Goal: Information Seeking & Learning: Find specific fact

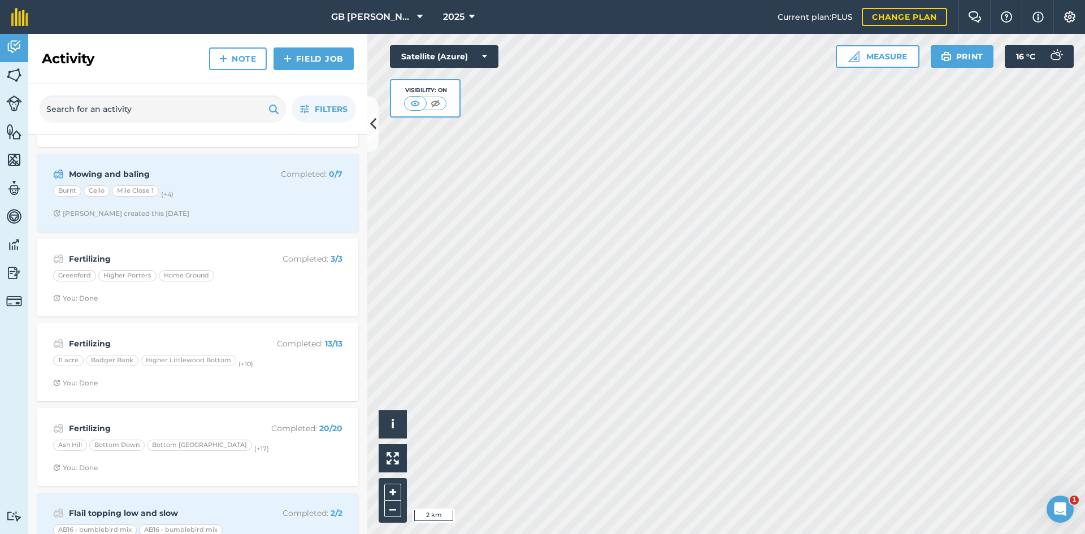
scroll to position [170, 0]
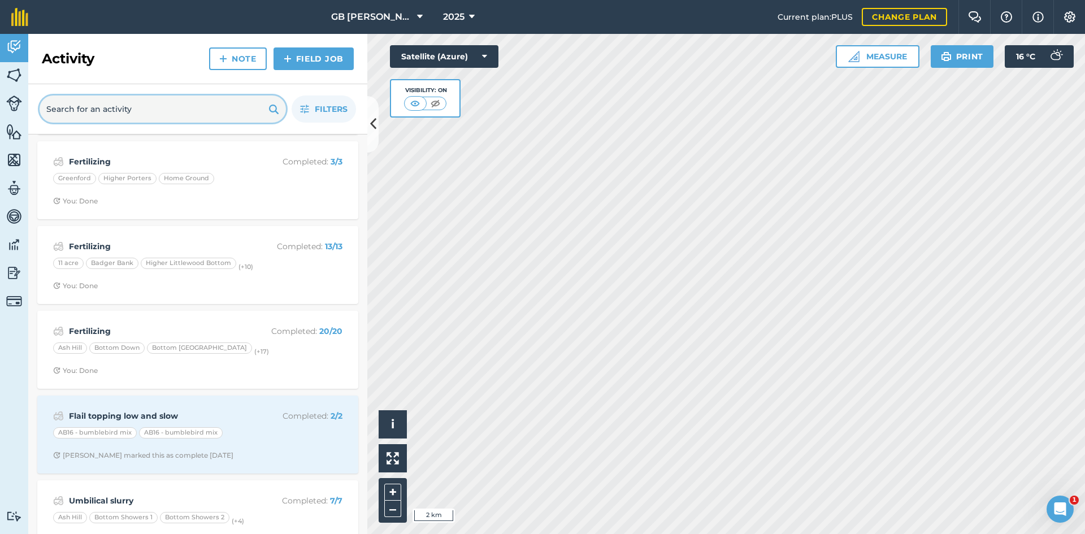
click at [151, 115] on input "text" at bounding box center [163, 109] width 246 height 27
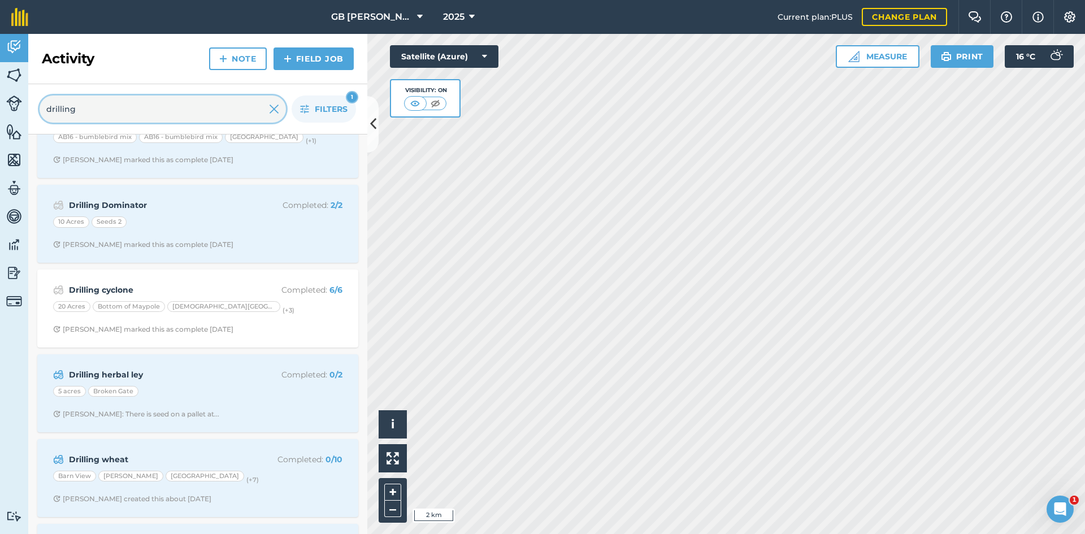
scroll to position [509, 0]
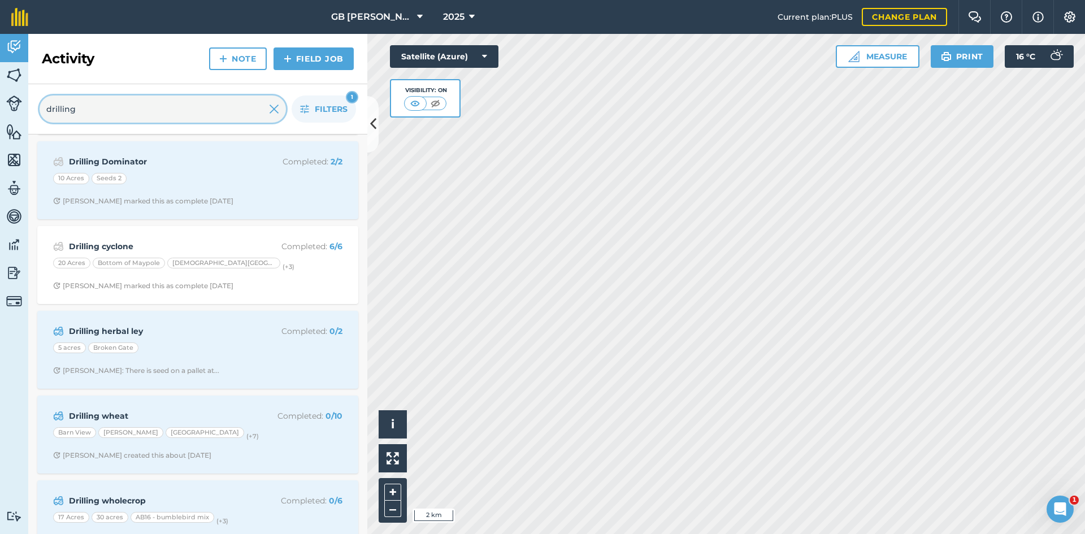
type input "drilling"
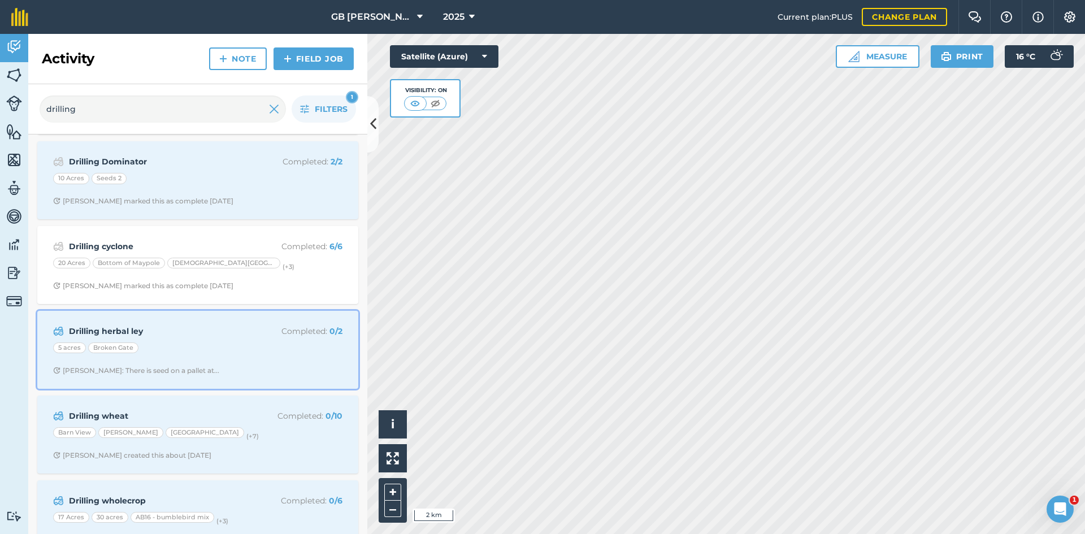
click at [325, 370] on span "[PERSON_NAME]: There is seed on a pallet at..." at bounding box center [197, 370] width 289 height 9
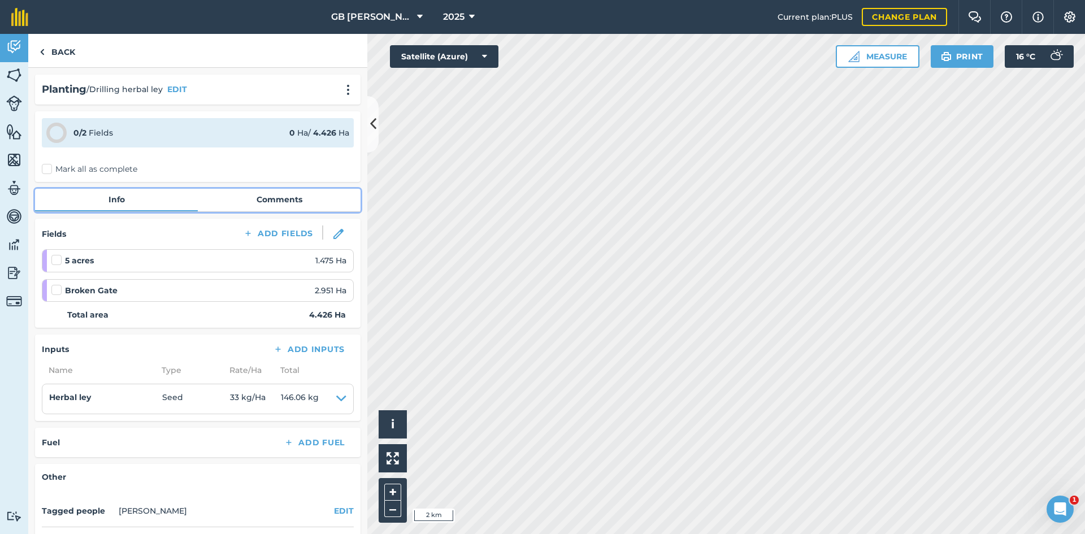
click at [303, 195] on link "Comments" at bounding box center [279, 199] width 163 height 21
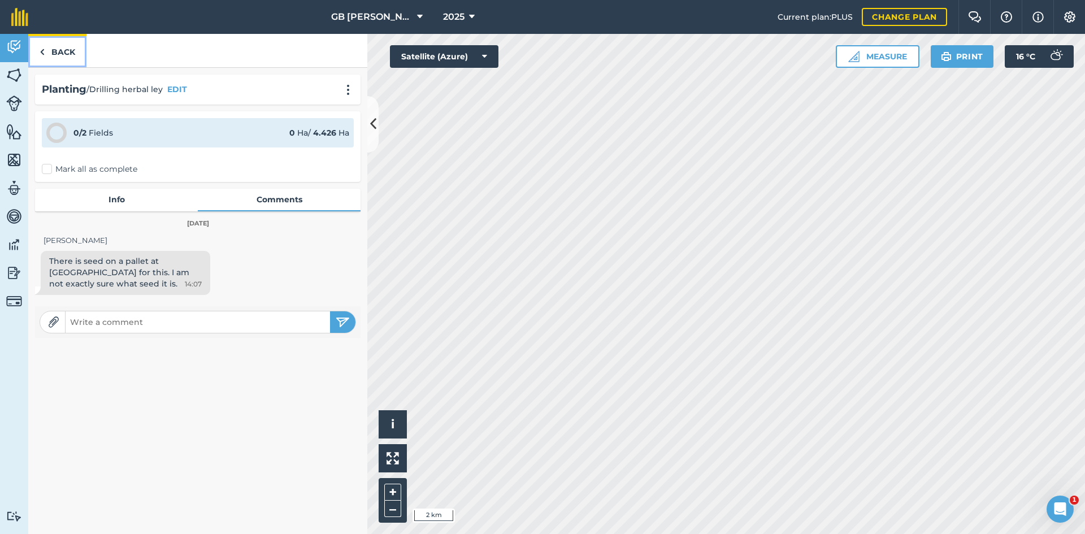
click at [57, 49] on link "Back" at bounding box center [57, 50] width 58 height 33
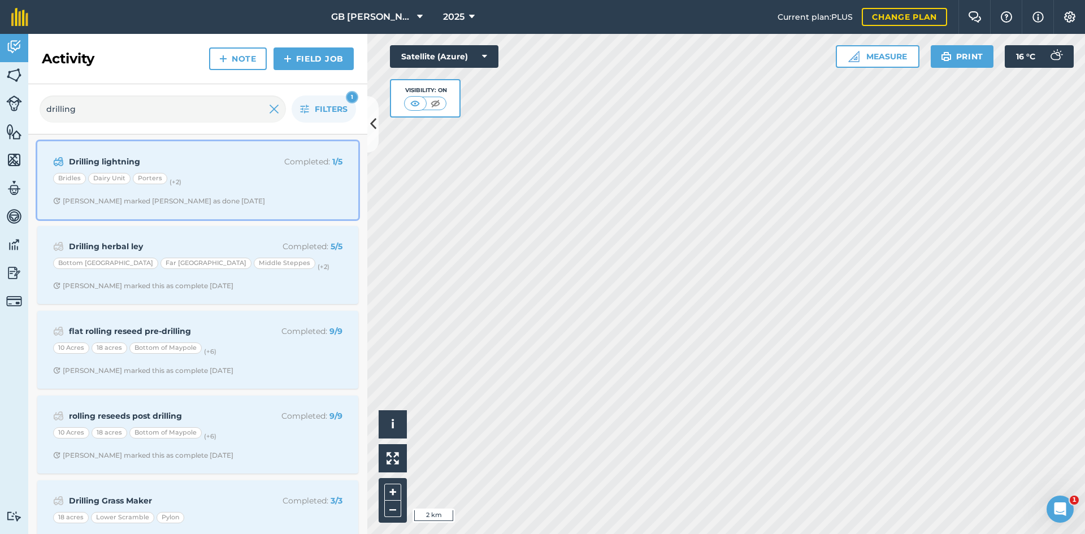
click at [321, 181] on div "Bridles Dairy Unit Porters (+ 2 )" at bounding box center [197, 180] width 289 height 15
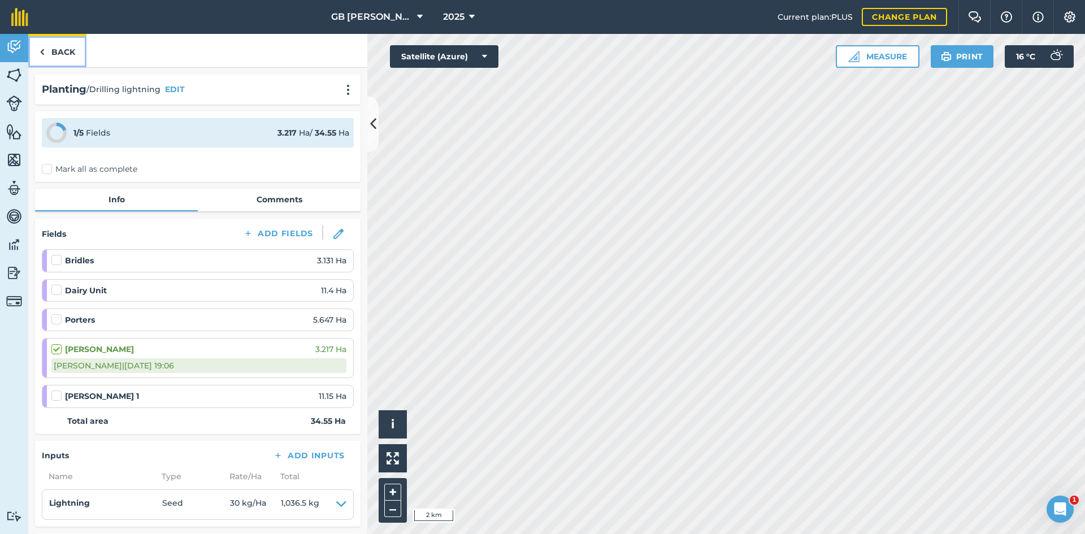
click at [77, 51] on link "Back" at bounding box center [57, 50] width 58 height 33
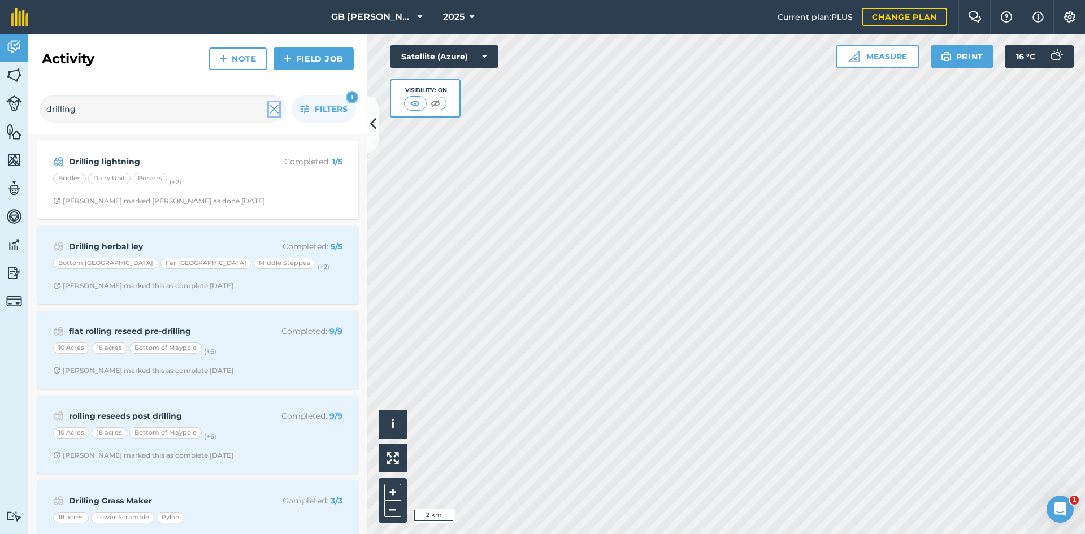
click at [278, 109] on img at bounding box center [274, 109] width 10 height 14
